Goal: Transaction & Acquisition: Purchase product/service

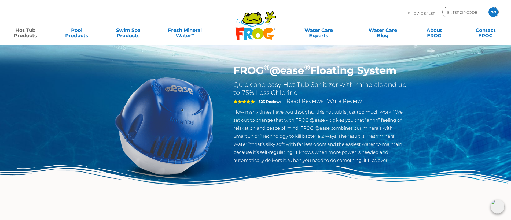
click at [256, 101] on div "5" at bounding box center [244, 102] width 23 height 8
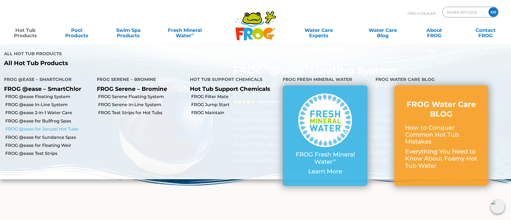
click at [47, 126] on link "FROG @ease for Jacuzzi Hot Tubs" at bounding box center [48, 129] width 87 height 6
